Goal: Information Seeking & Learning: Check status

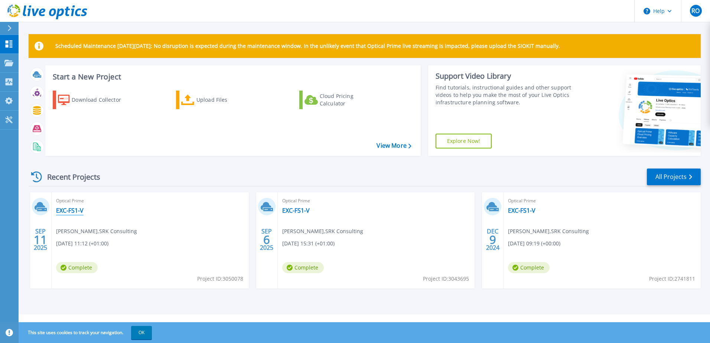
click at [69, 210] on link "EXC-FS1-V" at bounding box center [69, 210] width 27 height 7
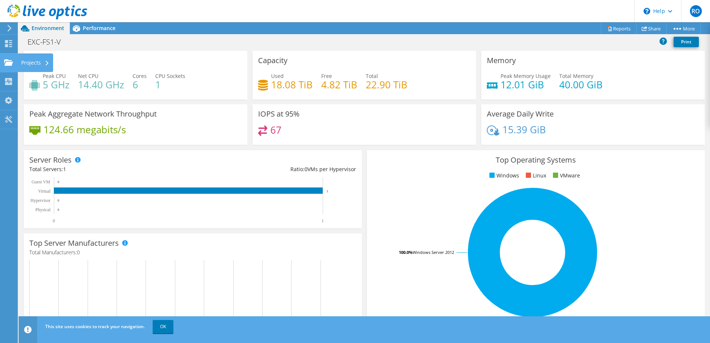
click at [43, 61] on div "Projects" at bounding box center [35, 62] width 36 height 19
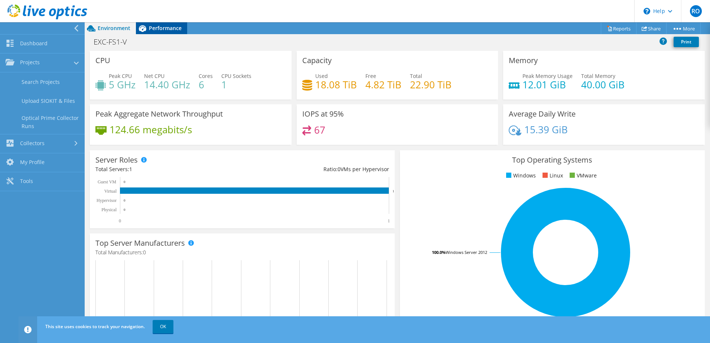
click at [159, 27] on span "Performance" at bounding box center [165, 28] width 33 height 7
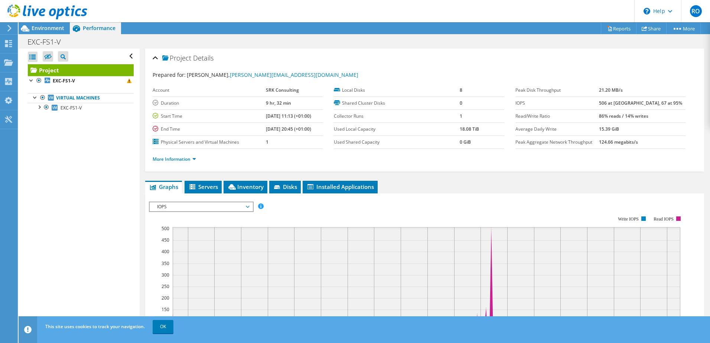
click at [113, 27] on span "Performance" at bounding box center [99, 28] width 33 height 7
click at [51, 29] on span "Environment" at bounding box center [48, 28] width 33 height 7
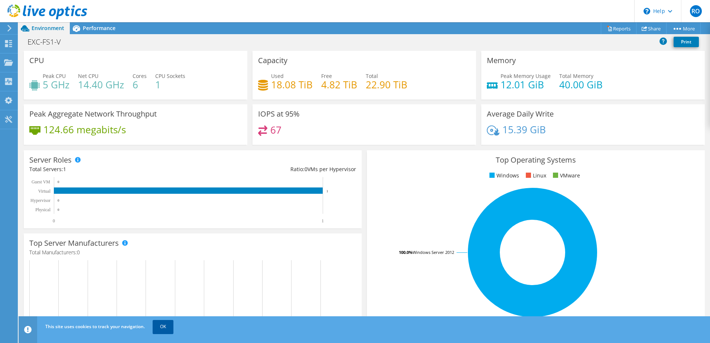
click at [168, 326] on link "OK" at bounding box center [163, 326] width 21 height 13
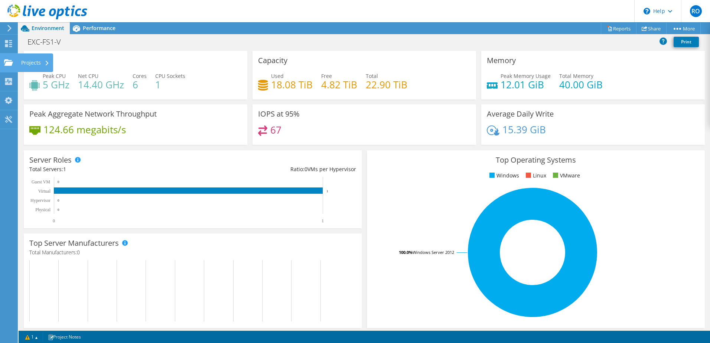
click at [48, 62] on div "Projects" at bounding box center [35, 62] width 36 height 19
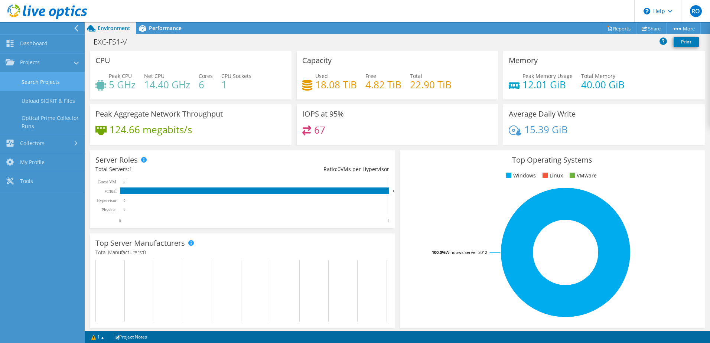
click at [45, 79] on link "Search Projects" at bounding box center [42, 81] width 85 height 19
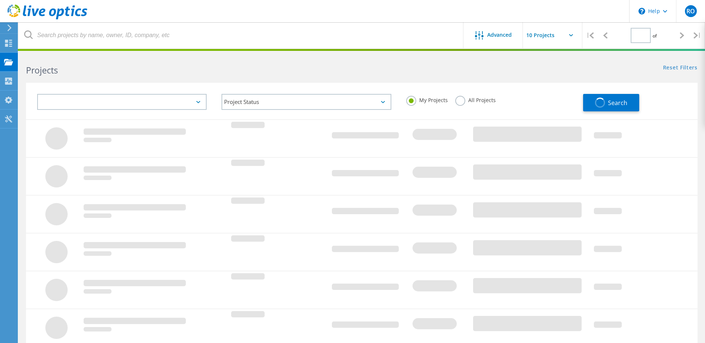
type input "1"
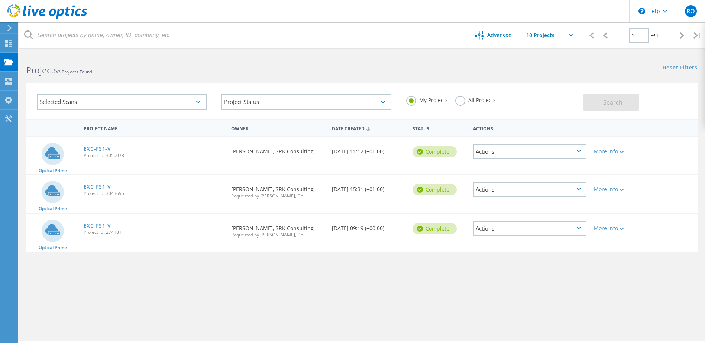
click at [619, 154] on div at bounding box center [621, 152] width 6 height 4
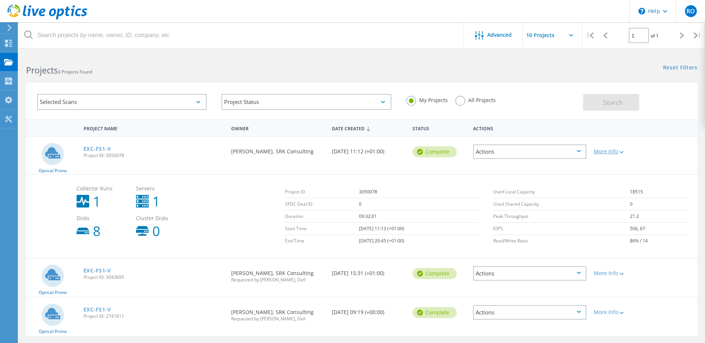
click at [617, 153] on div "More Info" at bounding box center [617, 151] width 46 height 5
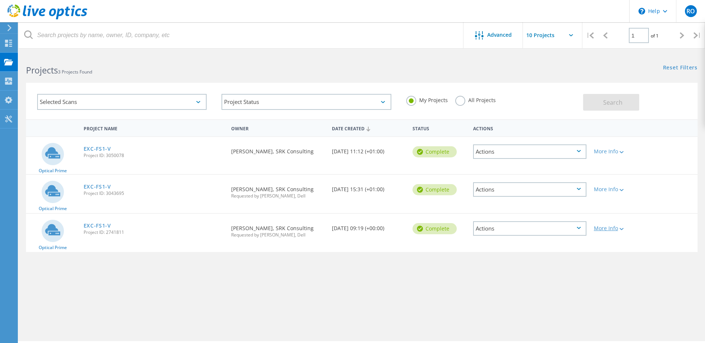
click at [617, 230] on div "More Info" at bounding box center [617, 228] width 46 height 5
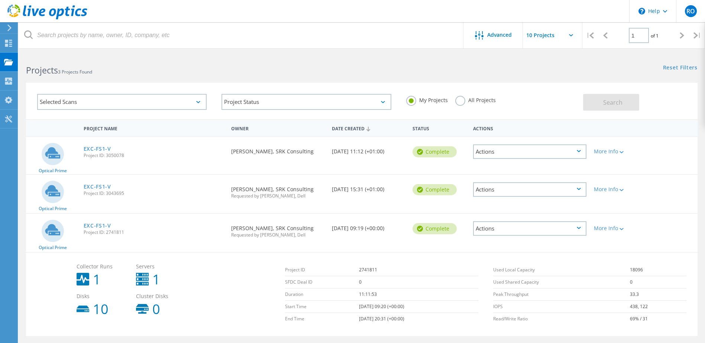
click at [327, 145] on div "Requested By [PERSON_NAME], SRK Consulting" at bounding box center [277, 149] width 101 height 25
click at [621, 231] on div at bounding box center [621, 229] width 6 height 4
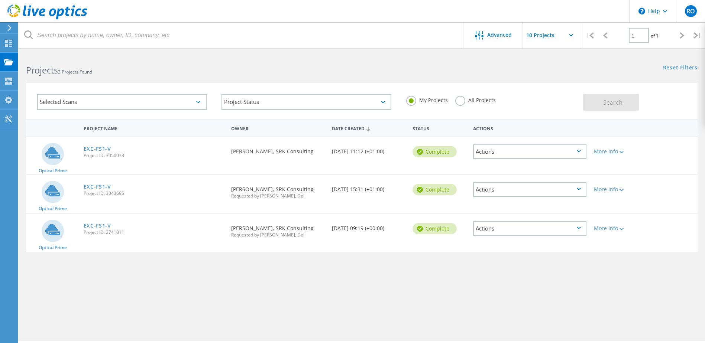
click at [621, 150] on div at bounding box center [621, 152] width 6 height 4
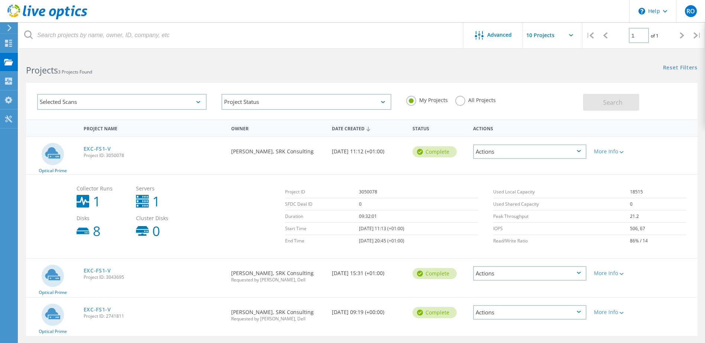
click at [256, 155] on div "Requested By [PERSON_NAME], SRK Consulting" at bounding box center [277, 149] width 101 height 25
click at [604, 276] on div "More Info" at bounding box center [617, 273] width 46 height 5
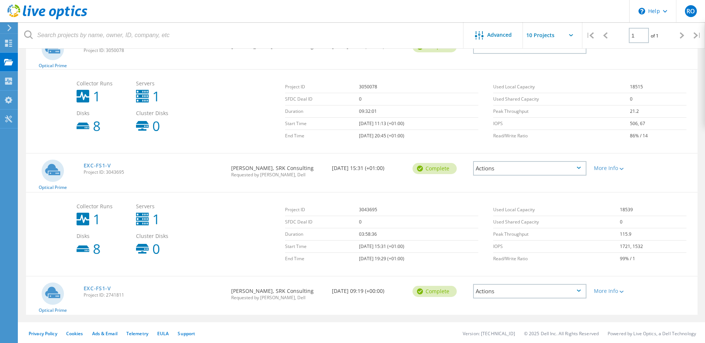
scroll to position [107, 0]
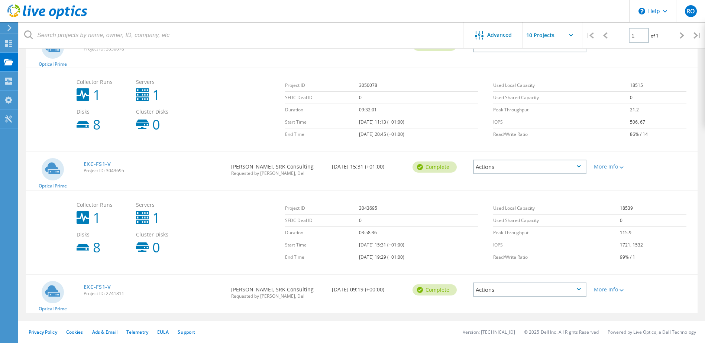
click at [619, 292] on div at bounding box center [621, 290] width 6 height 4
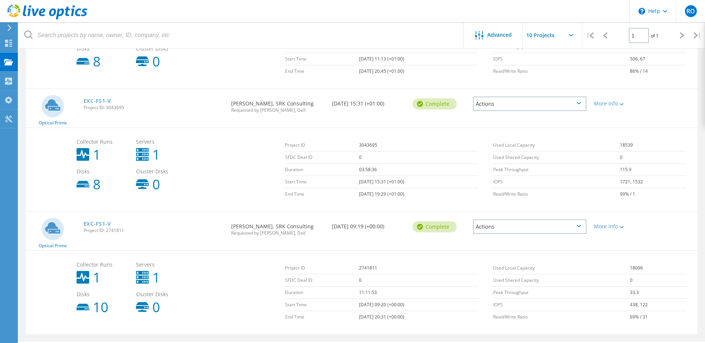
scroll to position [0, 0]
